Goal: Communication & Community: Answer question/provide support

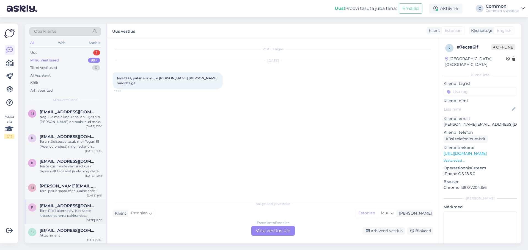
click at [75, 209] on div "Tere, Pildil alternatiiv. Kas saate lubatud parema pakkumise [PERSON_NAME]? [EM…" at bounding box center [71, 214] width 63 height 10
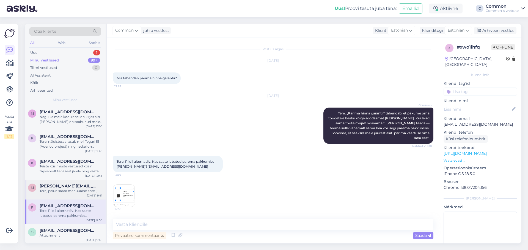
click at [62, 190] on div "Tere, palun saata manuualne arve :)" at bounding box center [71, 191] width 63 height 5
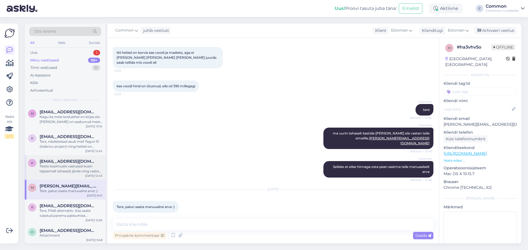
click at [56, 171] on div "Teiste küsimuste vastused küsin täpsemalt tehasest järele ning vastan meiliteel." at bounding box center [71, 169] width 63 height 10
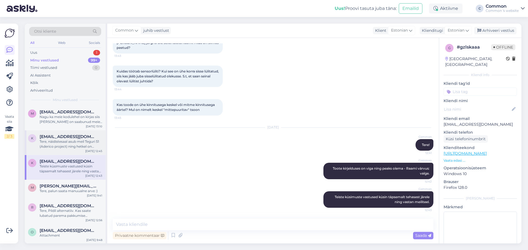
click at [60, 142] on div "Tere, näidistesaal asub meil Teguri 51 (Aderico project) ning hetkel on tühjend…" at bounding box center [71, 144] width 63 height 10
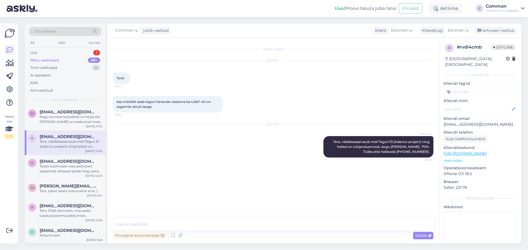
scroll to position [0, 0]
click at [63, 117] on div "Nagu ka meie kodulehel on kirjas siis [PERSON_NAME] on saabunud meie lattu, toi…" at bounding box center [71, 120] width 63 height 10
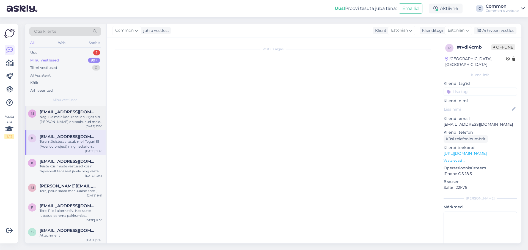
scroll to position [1953, 0]
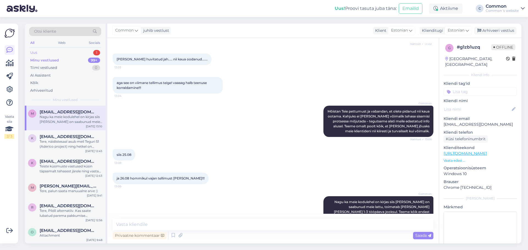
click at [52, 54] on div "Uus 1" at bounding box center [65, 53] width 72 height 8
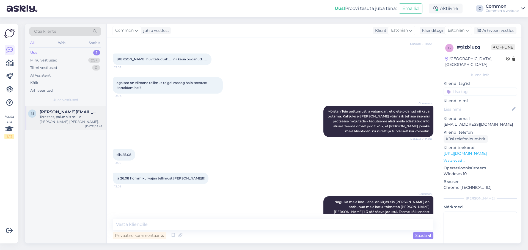
click at [59, 118] on div "Tere taas, palun siis mulle [PERSON_NAME] [PERSON_NAME] madratsiga" at bounding box center [71, 120] width 63 height 10
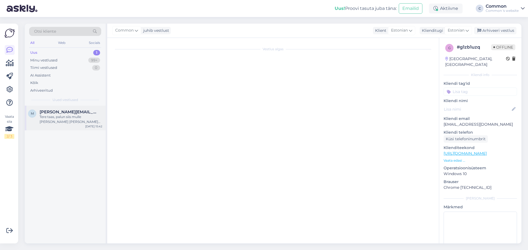
scroll to position [0, 0]
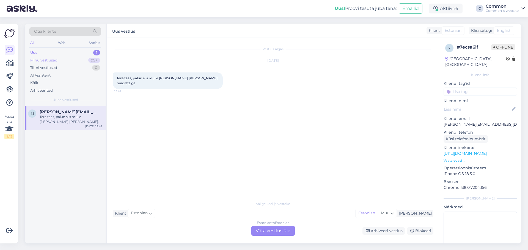
click at [50, 61] on div "Minu vestlused" at bounding box center [43, 60] width 27 height 5
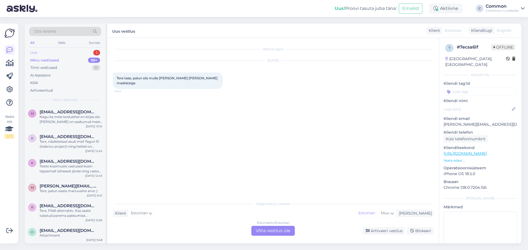
click at [73, 55] on div "Uus 1" at bounding box center [65, 53] width 72 height 8
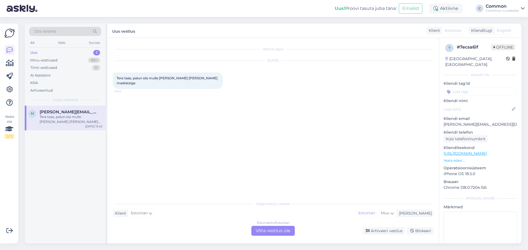
click at [272, 230] on div "Estonian to Estonian Võta vestlus üle" at bounding box center [272, 231] width 43 height 10
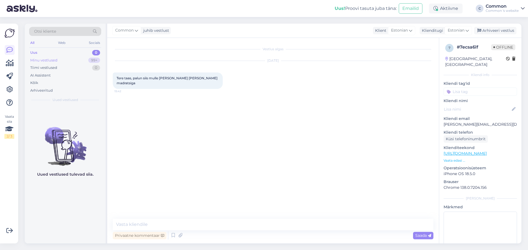
click at [57, 61] on div "Minu vestlused" at bounding box center [43, 60] width 27 height 5
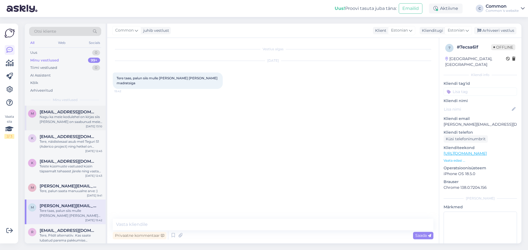
click at [70, 126] on div "m [EMAIL_ADDRESS][DOMAIN_NAME] Nagu ka meie kodulehel on kirjas siis [PERSON_NA…" at bounding box center [65, 118] width 81 height 25
